Goal: Information Seeking & Learning: Compare options

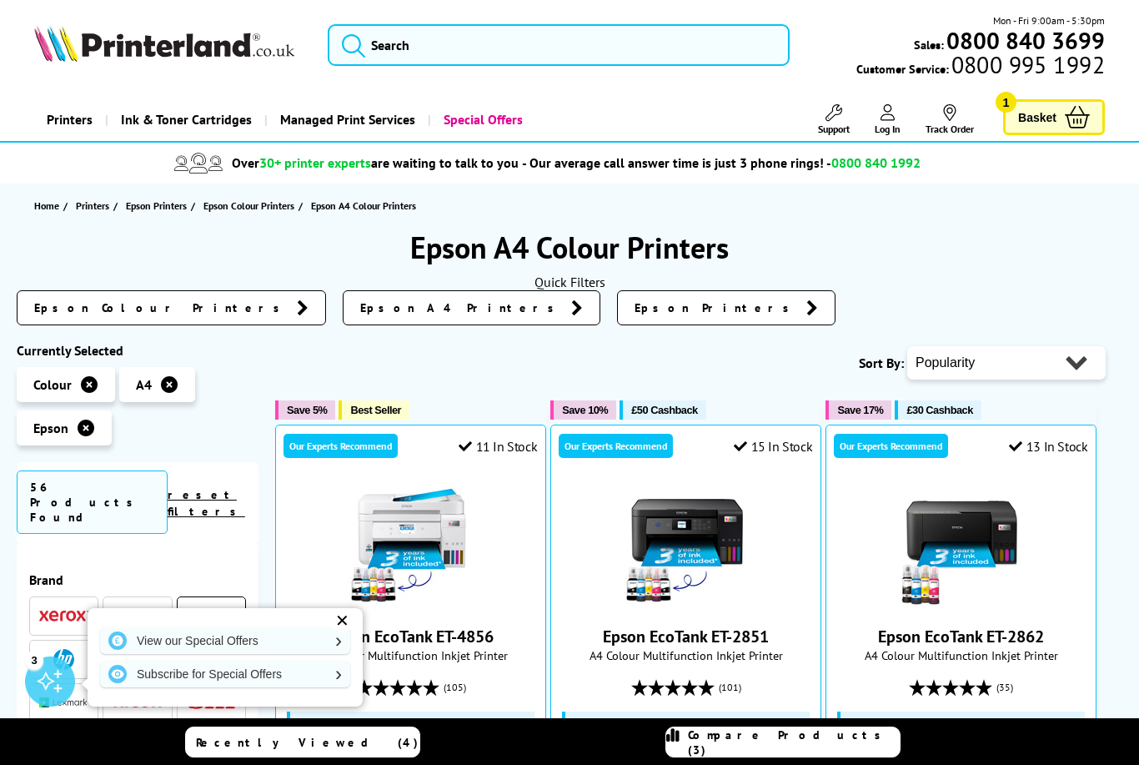
click at [343, 314] on link "Epson A4 Printers" at bounding box center [472, 307] width 258 height 35
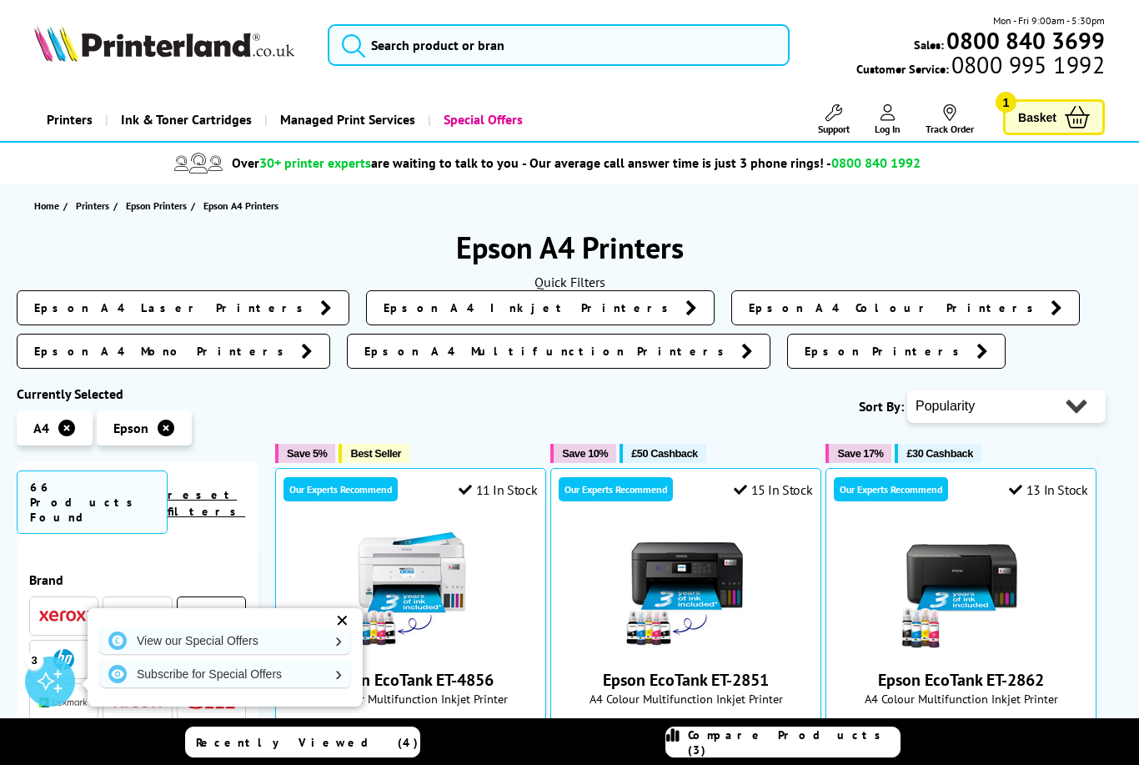
click at [731, 313] on link "Epson A4 Colour Printers" at bounding box center [905, 307] width 349 height 35
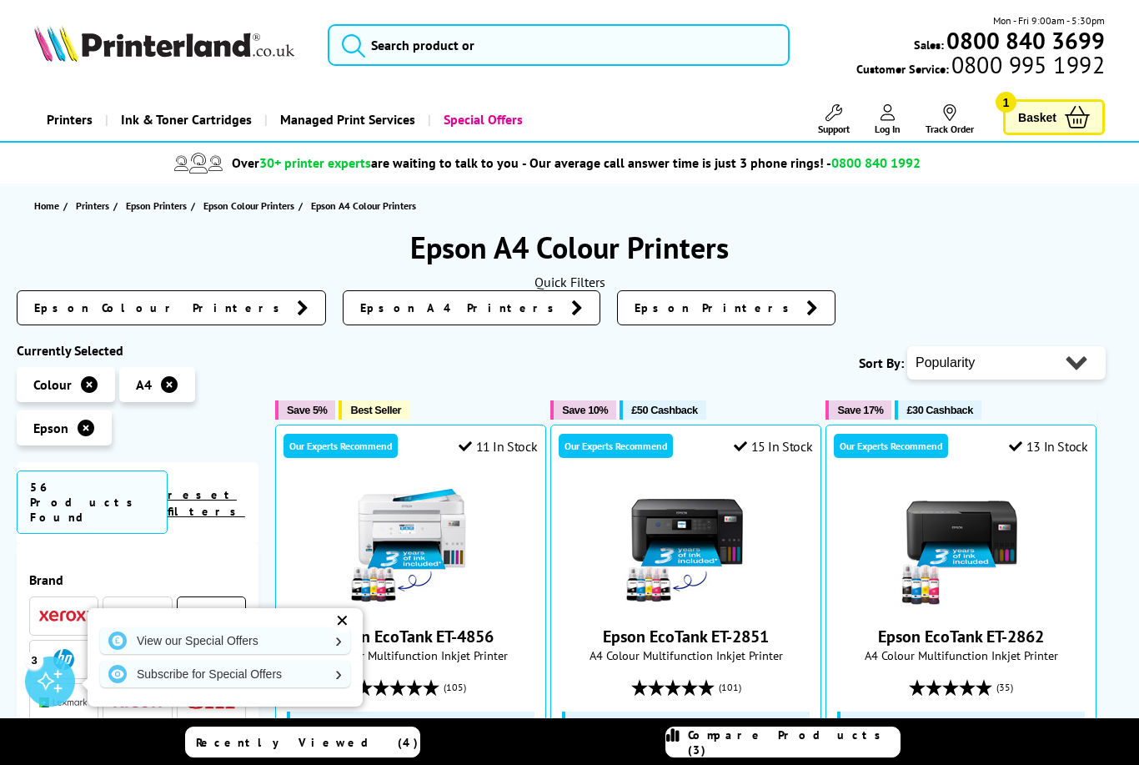
click at [160, 385] on link at bounding box center [169, 384] width 18 height 18
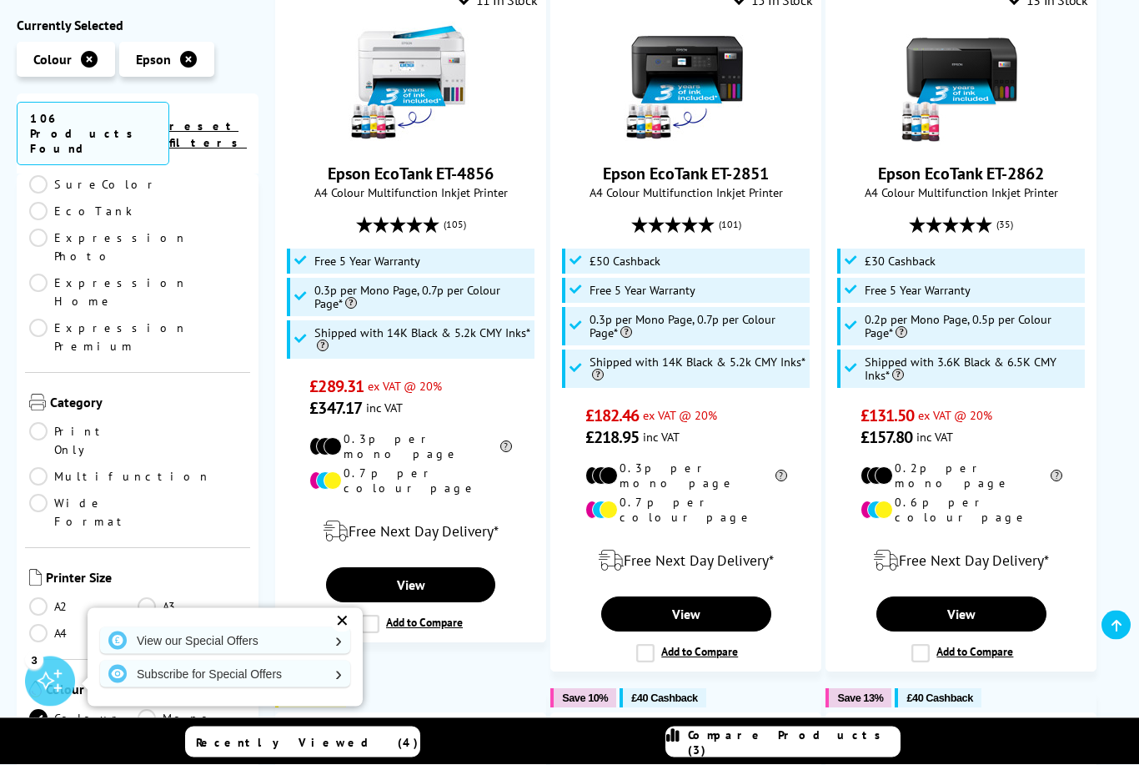
scroll to position [489, 0]
click at [139, 597] on link "A3" at bounding box center [192, 606] width 108 height 18
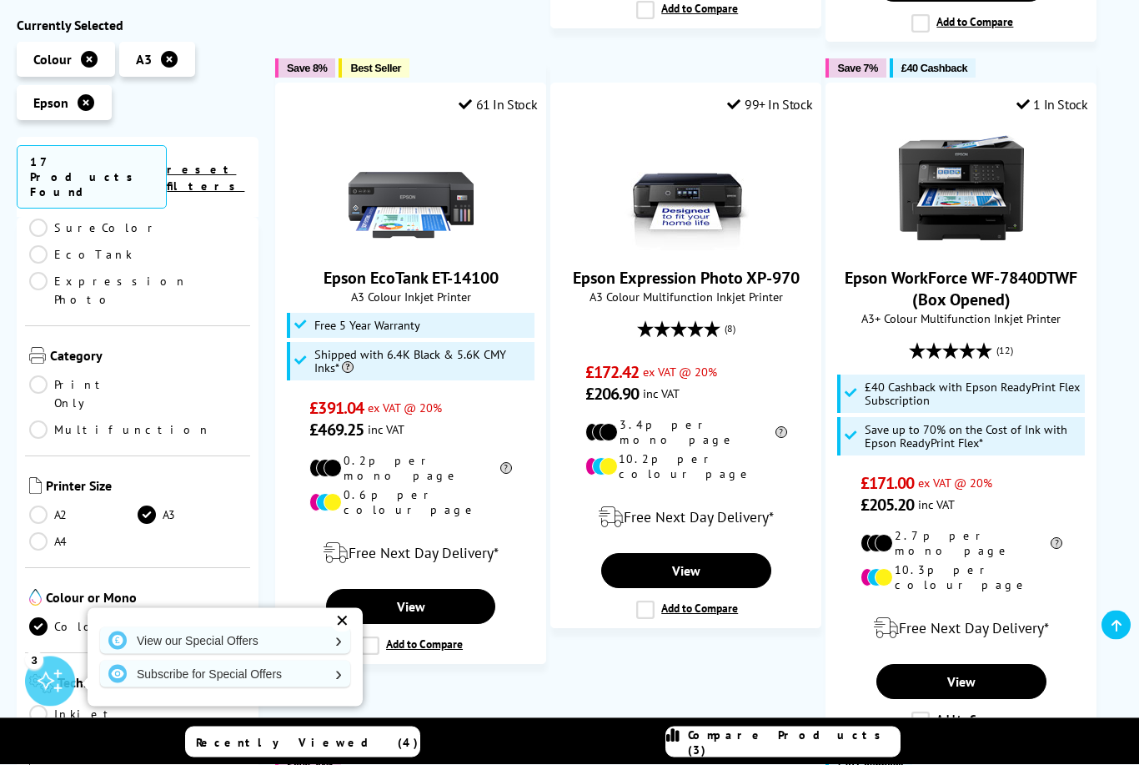
scroll to position [1742, 0]
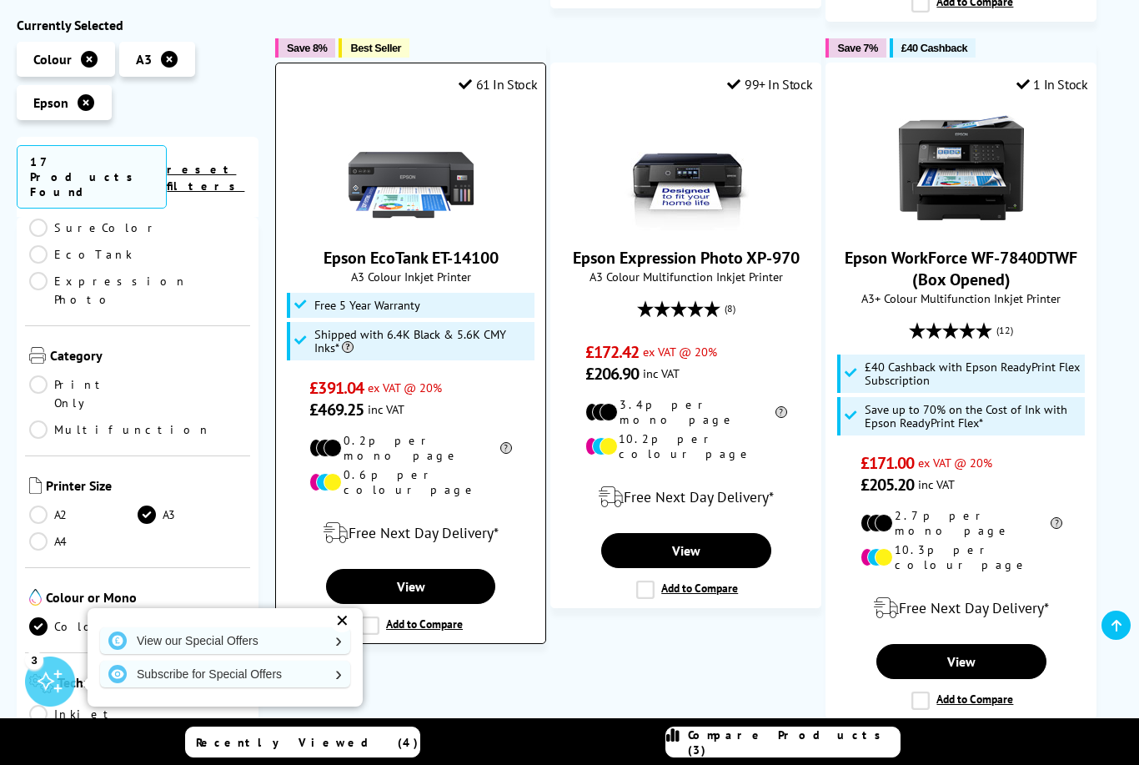
click at [364, 616] on label "Add to Compare" at bounding box center [412, 625] width 102 height 18
click at [0, 0] on input "Add to Compare" at bounding box center [0, 0] width 0 height 0
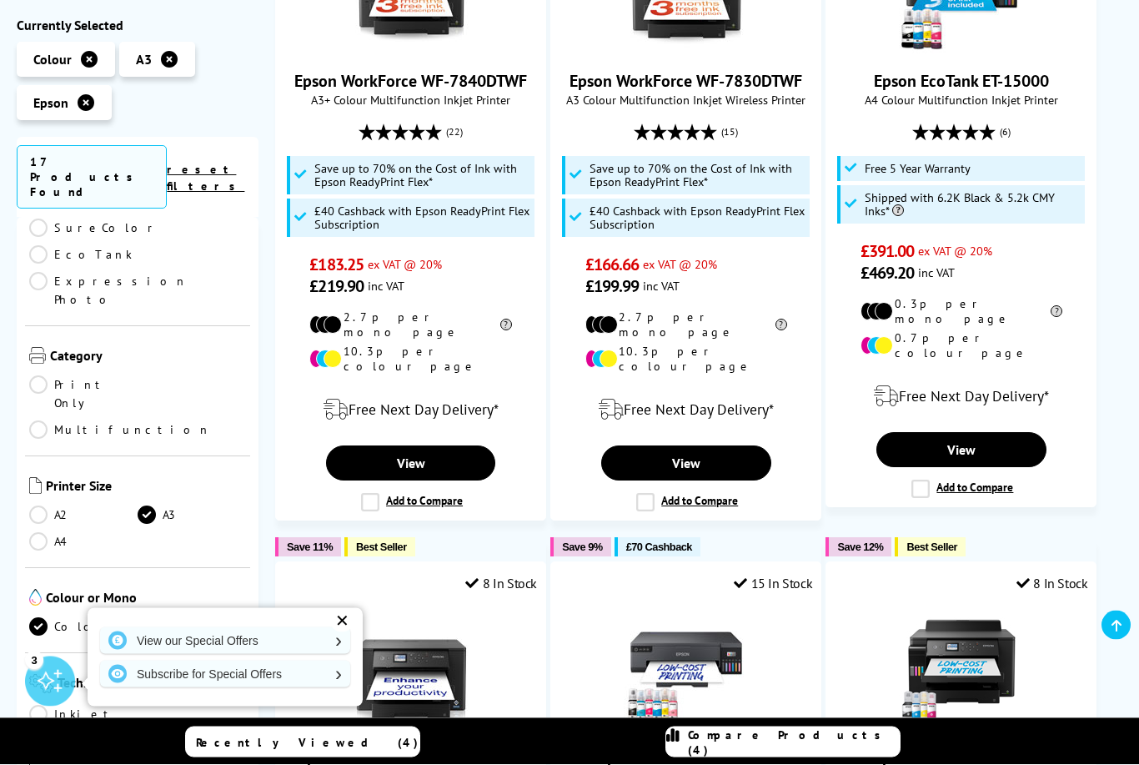
scroll to position [539, 0]
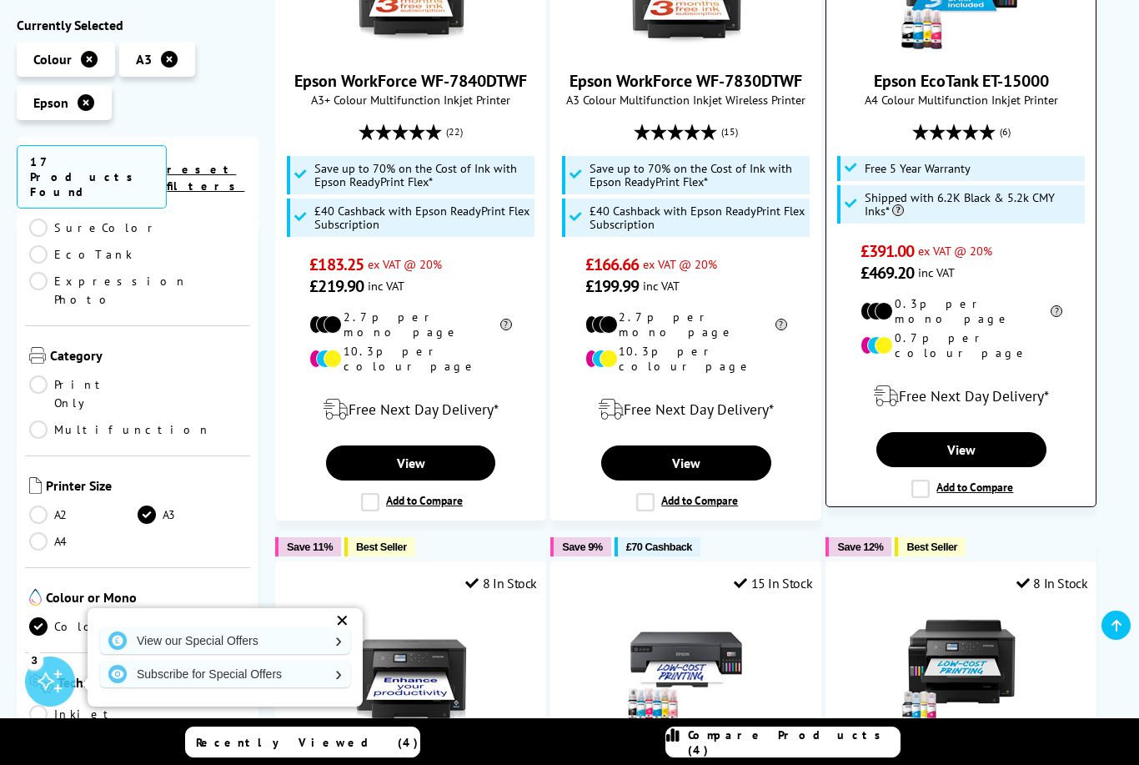
click at [921, 479] on label "Add to Compare" at bounding box center [962, 488] width 102 height 18
click at [0, 0] on input "Add to Compare" at bounding box center [0, 0] width 0 height 0
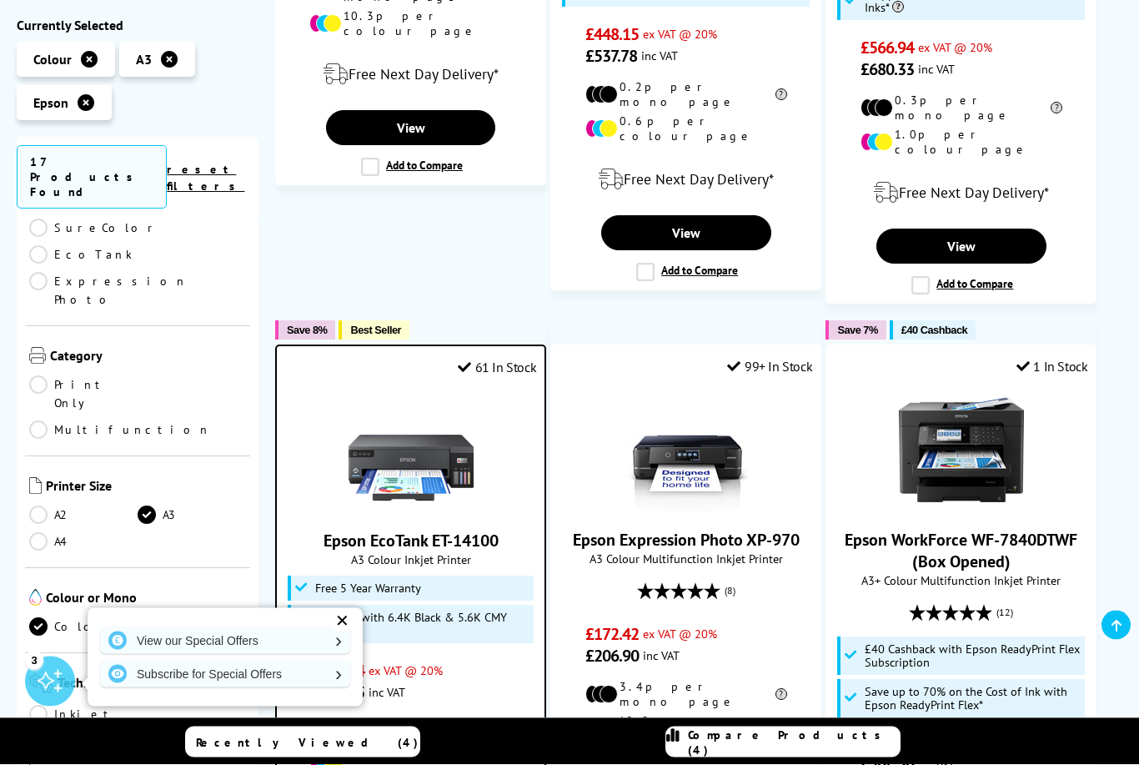
scroll to position [1520, 0]
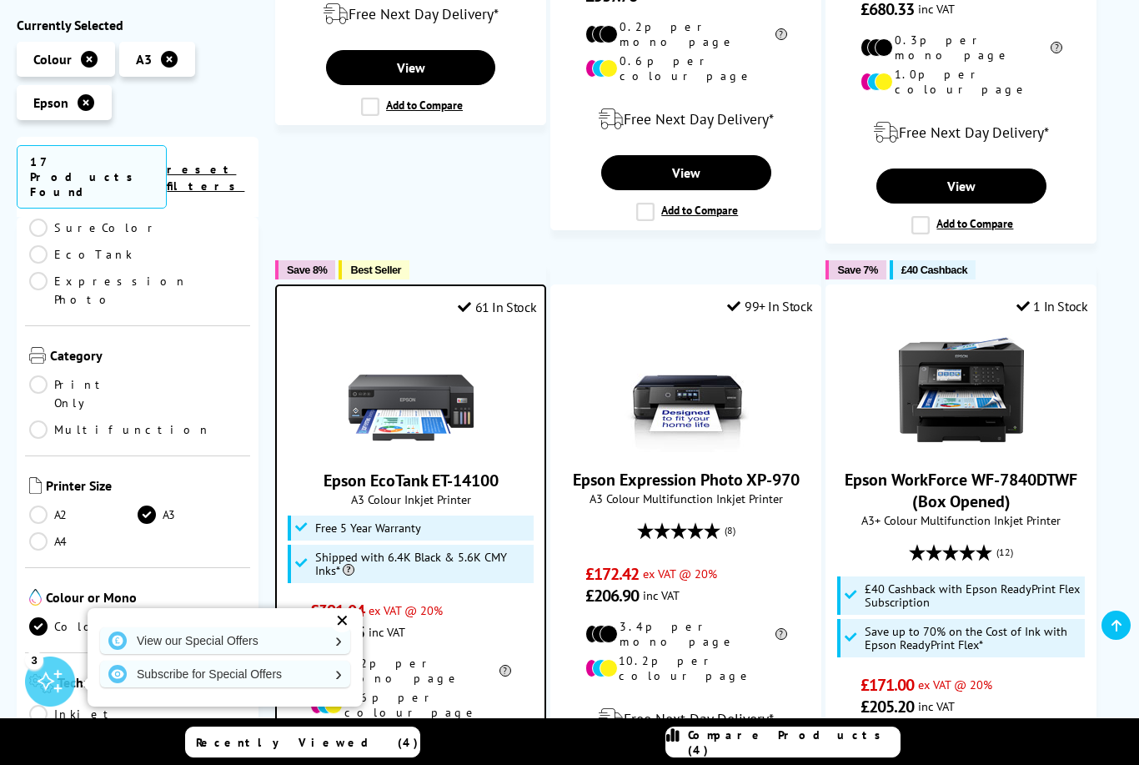
click at [776, 757] on span "Compare Products (4)" at bounding box center [794, 742] width 212 height 30
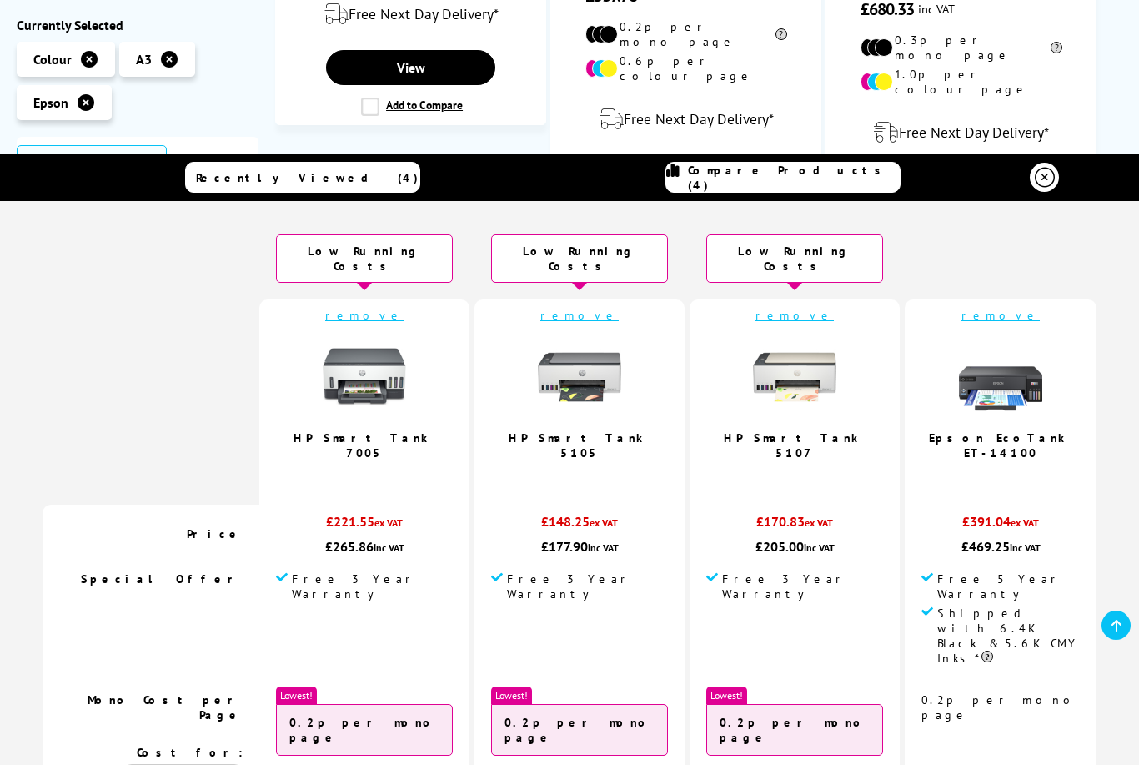
click at [374, 269] on div "Low Running Costs" at bounding box center [364, 258] width 177 height 48
click at [370, 280] on td "Low Running Costs" at bounding box center [364, 262] width 210 height 73
click at [379, 317] on link "remove" at bounding box center [364, 315] width 78 height 15
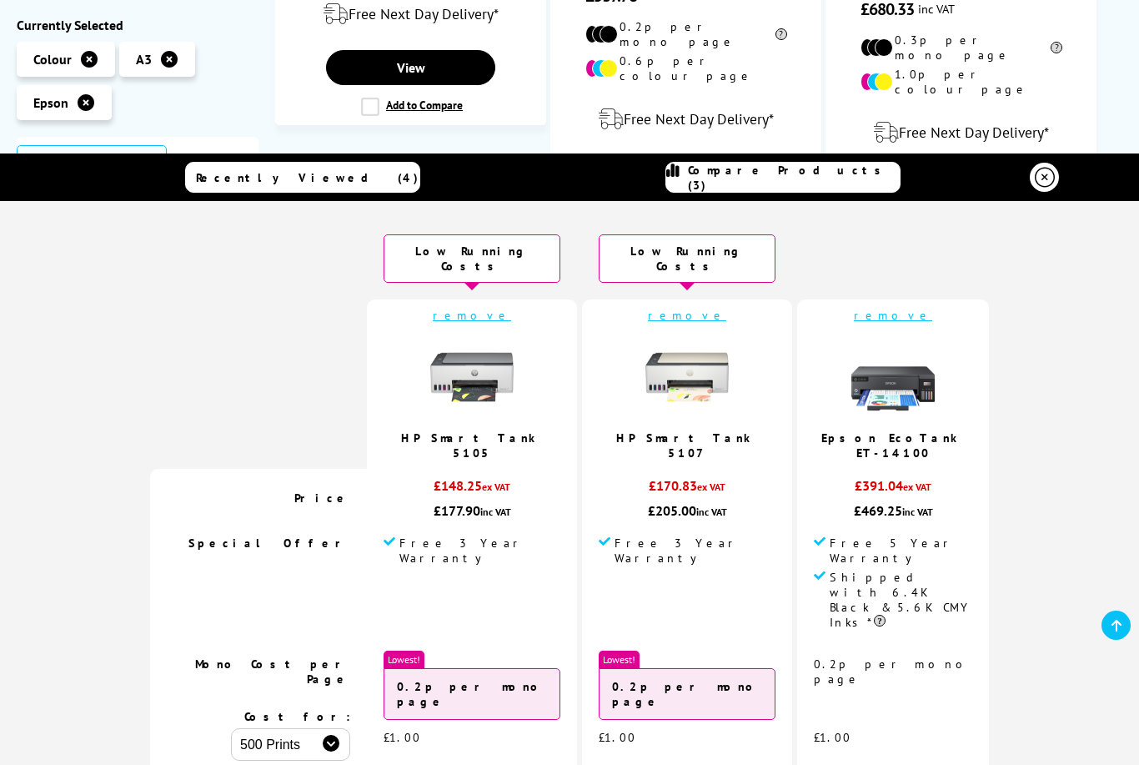
click at [484, 314] on link "remove" at bounding box center [472, 315] width 78 height 15
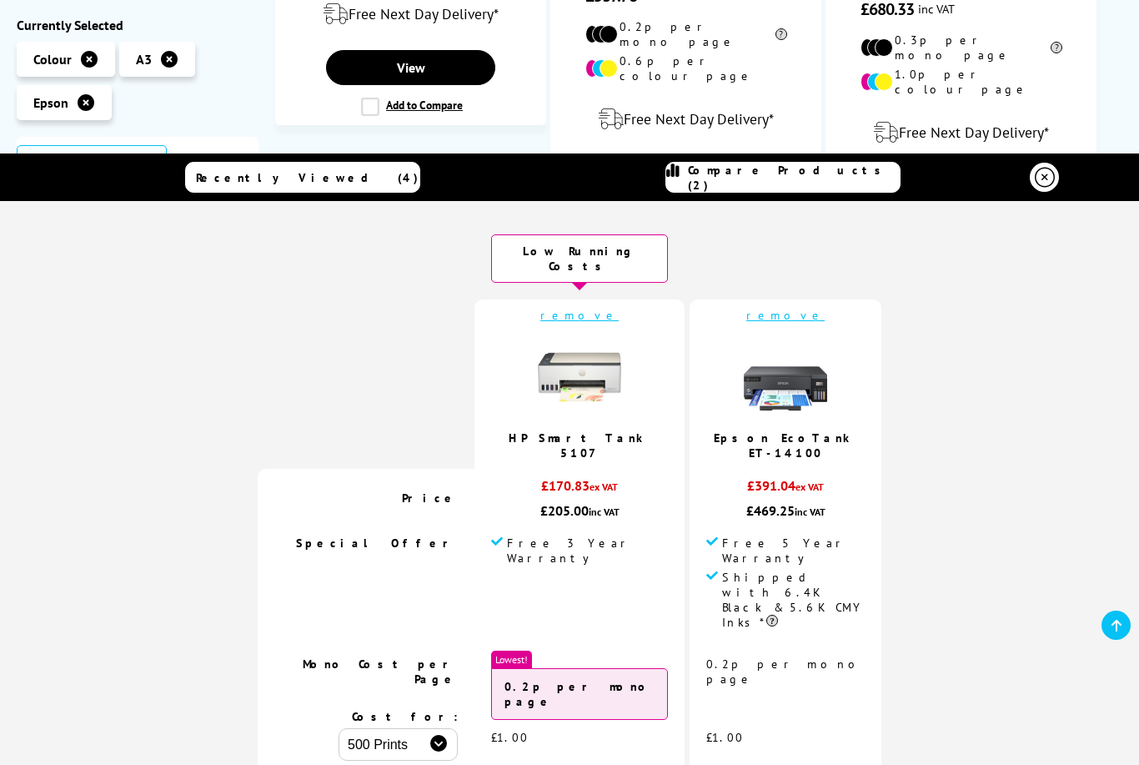
click at [588, 324] on td "remove HP Smart Tank 5107" at bounding box center [579, 383] width 210 height 169
click at [587, 318] on link "remove" at bounding box center [579, 315] width 78 height 15
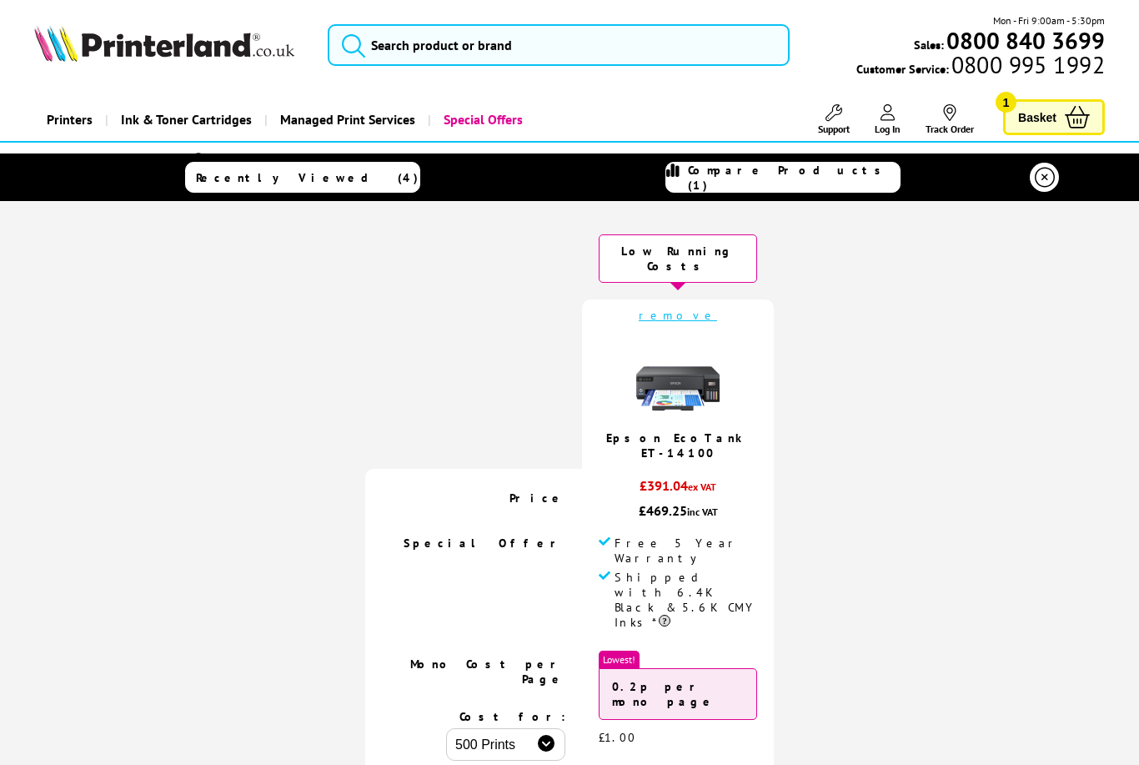
click at [1039, 179] on icon at bounding box center [1045, 178] width 20 height 20
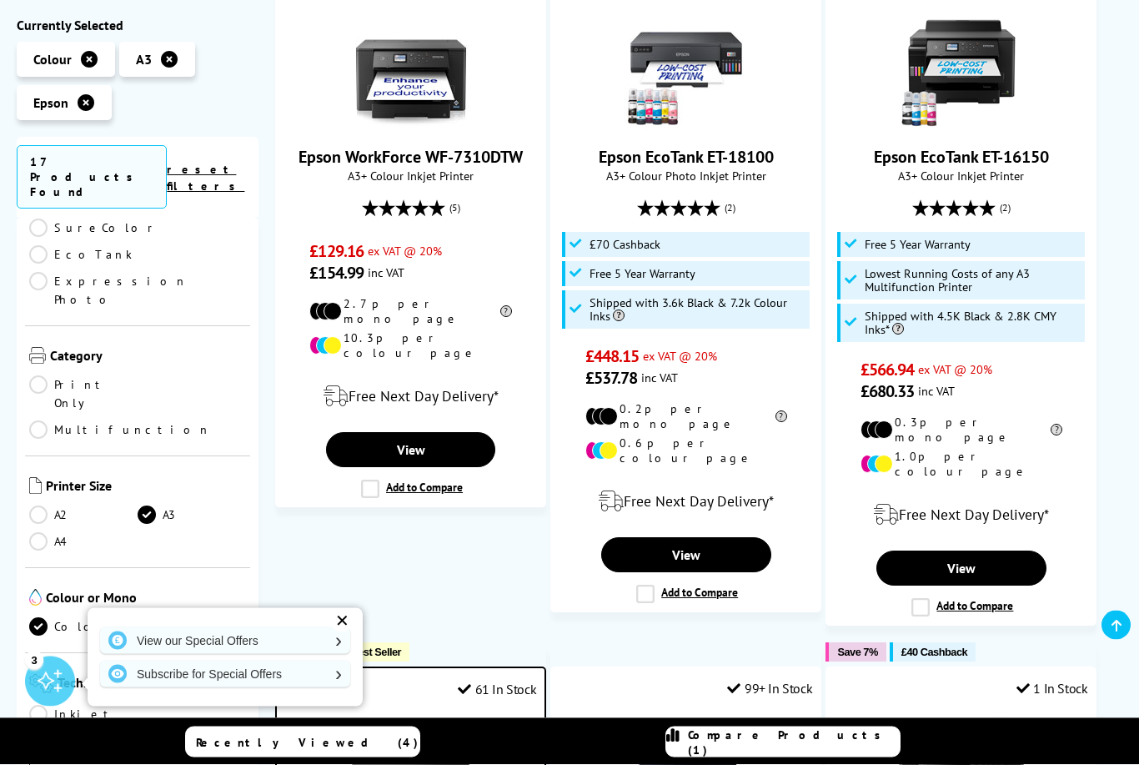
scroll to position [1159, 0]
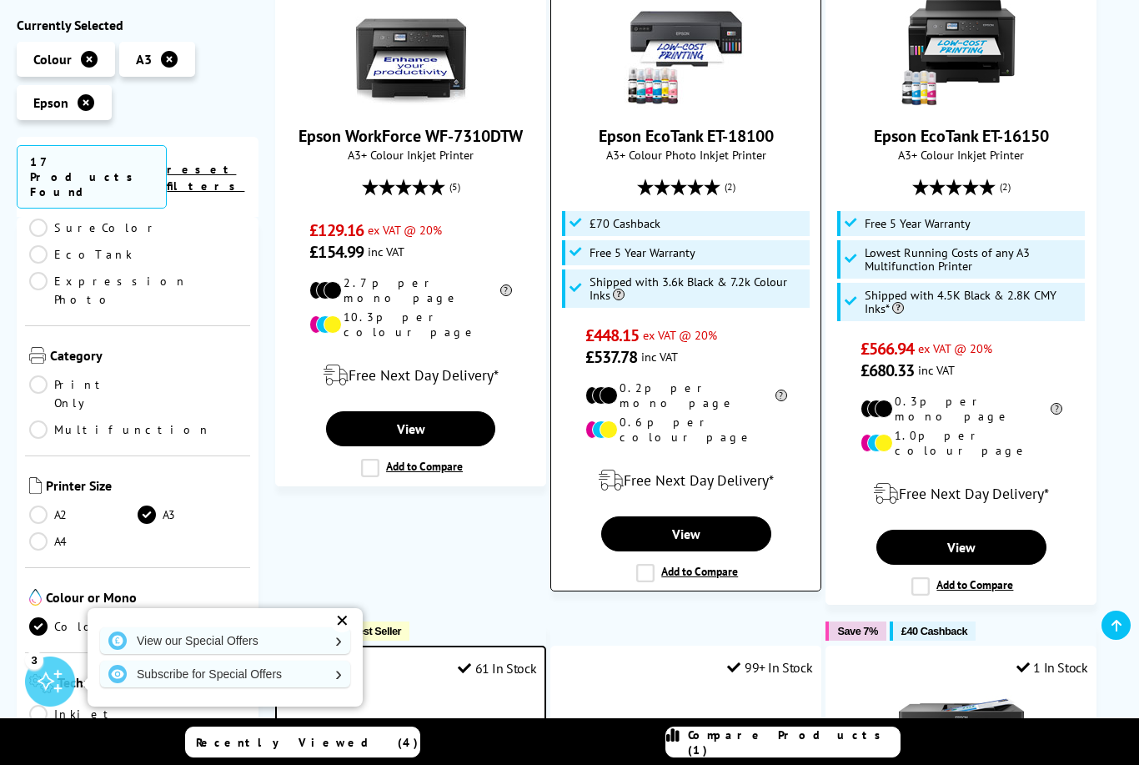
click at [636, 547] on div "15 In Stock Epson EcoTank ET-18100 A3+ Colour Photo Inkjet Printer (2) £448.15 …" at bounding box center [685, 266] width 271 height 650
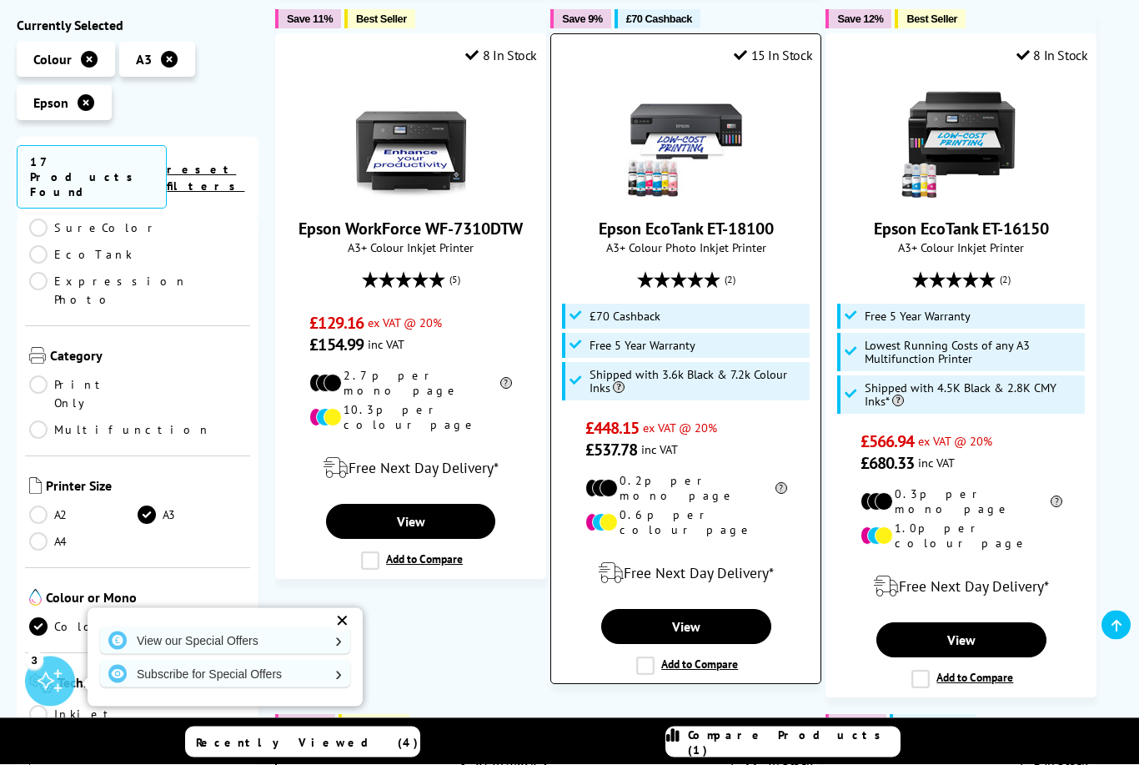
scroll to position [1067, 0]
click at [655, 656] on label "Add to Compare" at bounding box center [687, 665] width 102 height 18
click at [0, 0] on input "Add to Compare" at bounding box center [0, 0] width 0 height 0
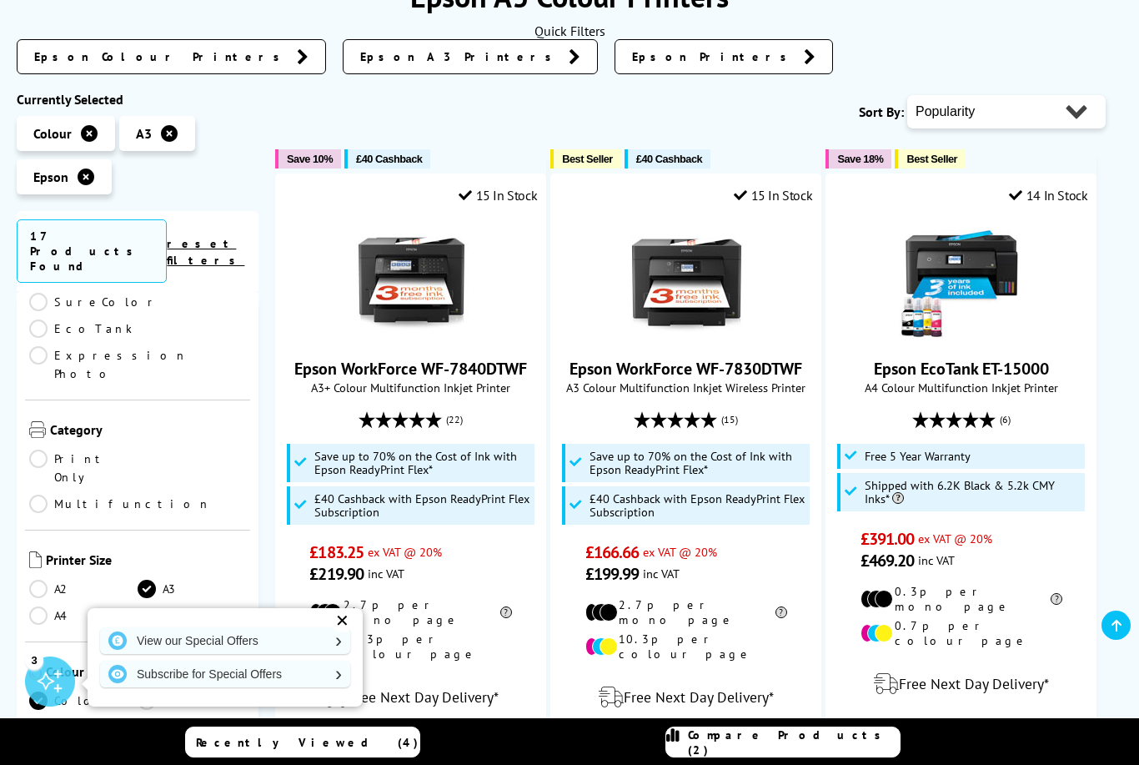
scroll to position [278, 0]
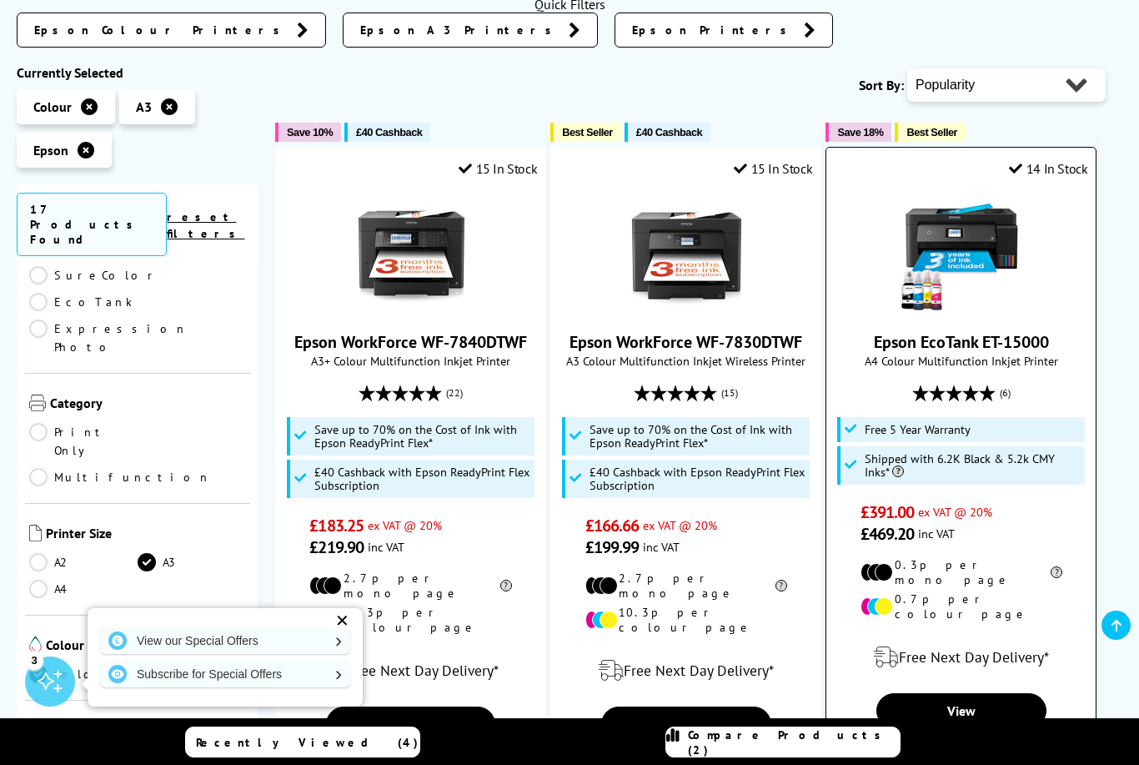
click at [916, 740] on label "Add to Compare" at bounding box center [962, 749] width 102 height 18
click at [0, 0] on input "Add to Compare" at bounding box center [0, 0] width 0 height 0
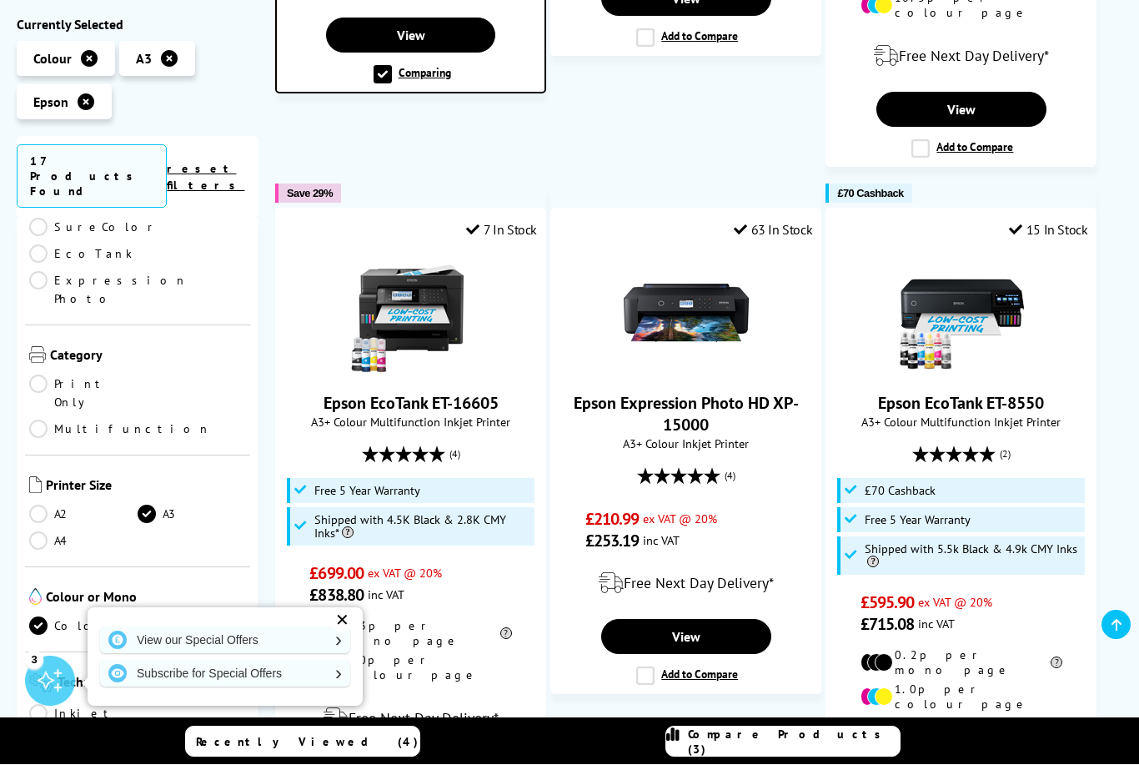
scroll to position [2294, 0]
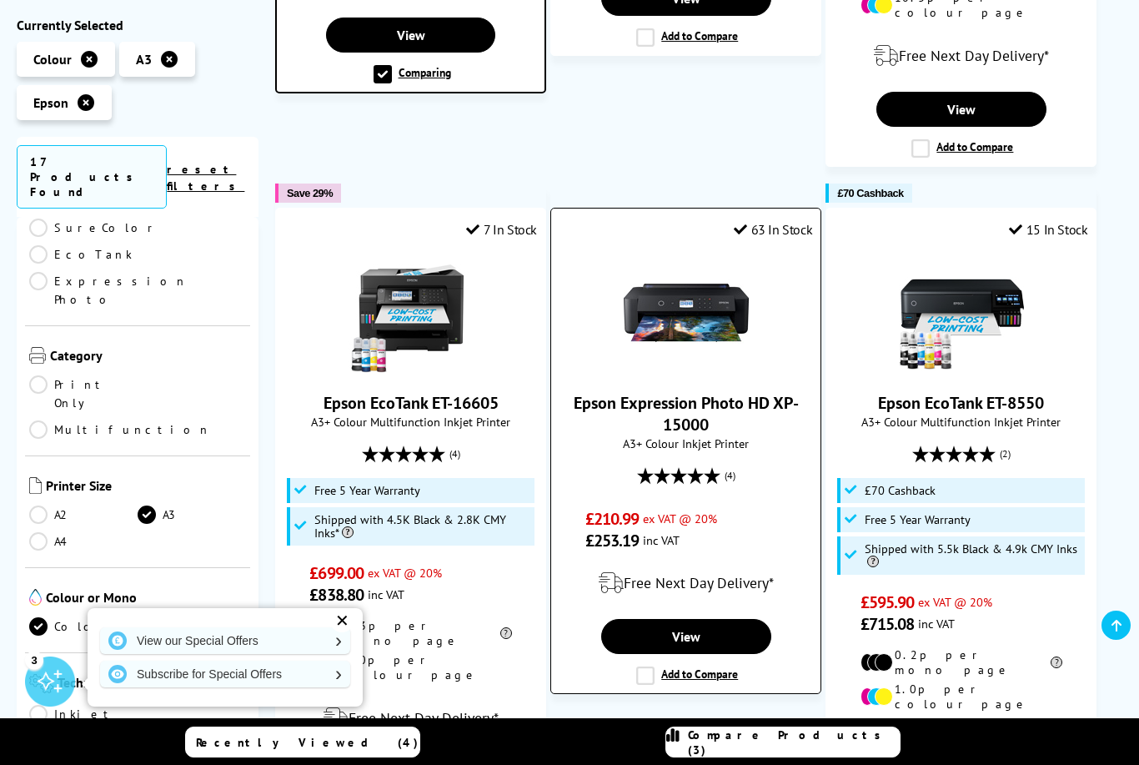
click at [662, 666] on label "Add to Compare" at bounding box center [687, 675] width 102 height 18
click at [0, 0] on input "Add to Compare" at bounding box center [0, 0] width 0 height 0
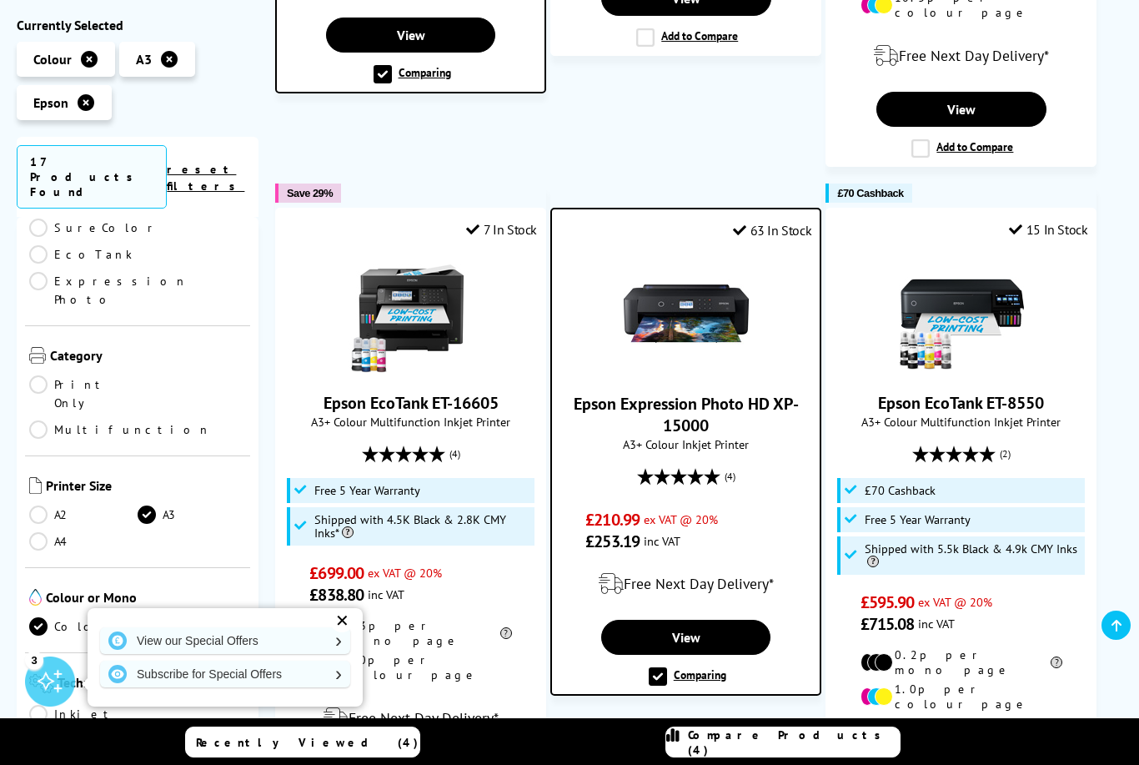
click at [786, 757] on span "Compare Products (4)" at bounding box center [794, 742] width 212 height 30
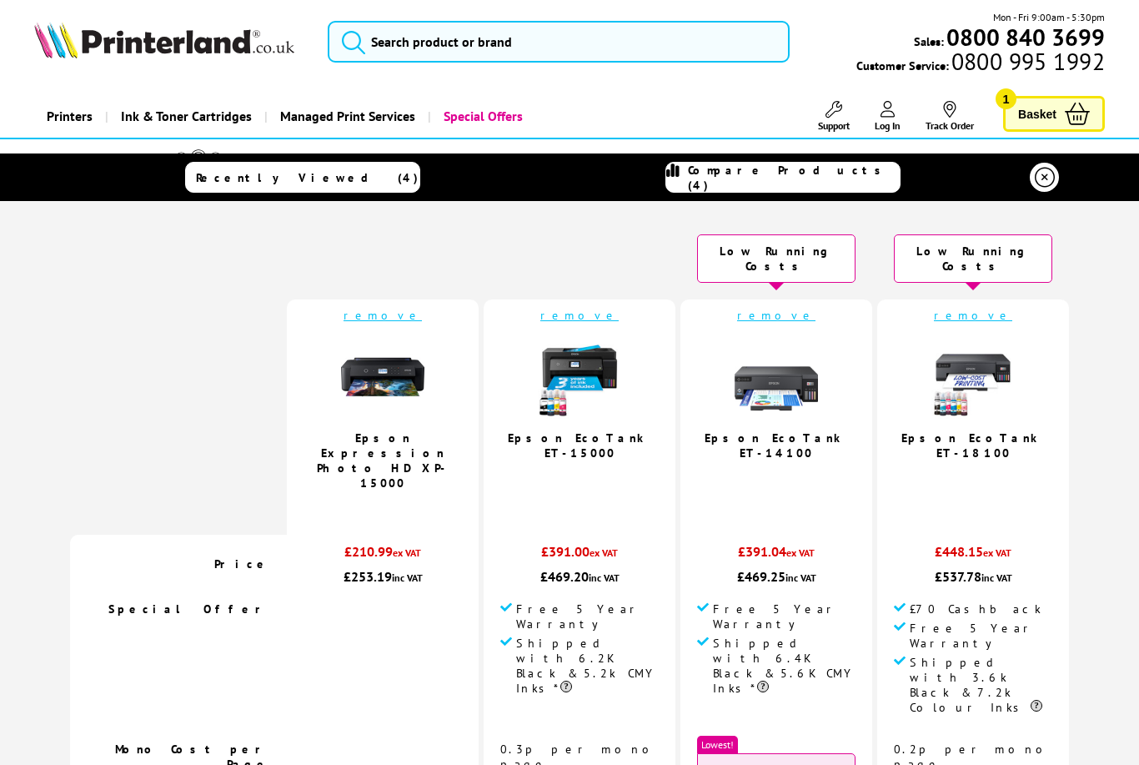
scroll to position [0, 0]
